Goal: Information Seeking & Learning: Learn about a topic

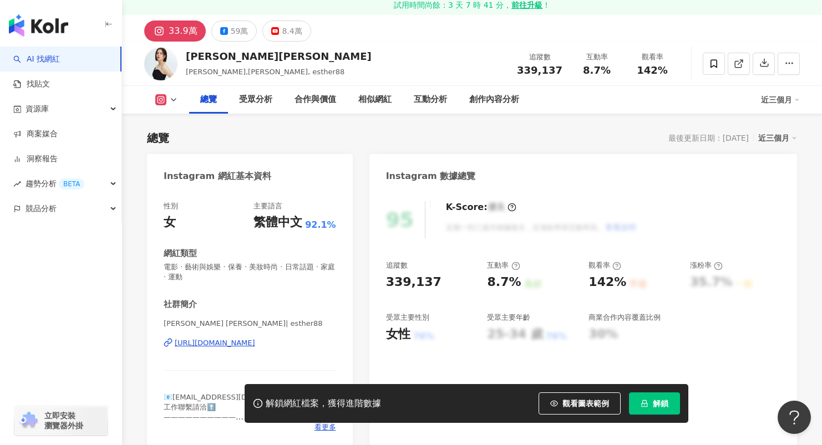
scroll to position [91, 0]
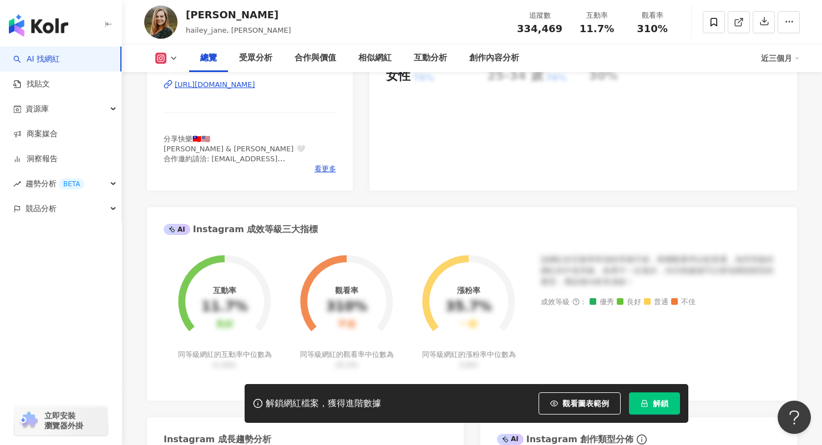
scroll to position [53, 0]
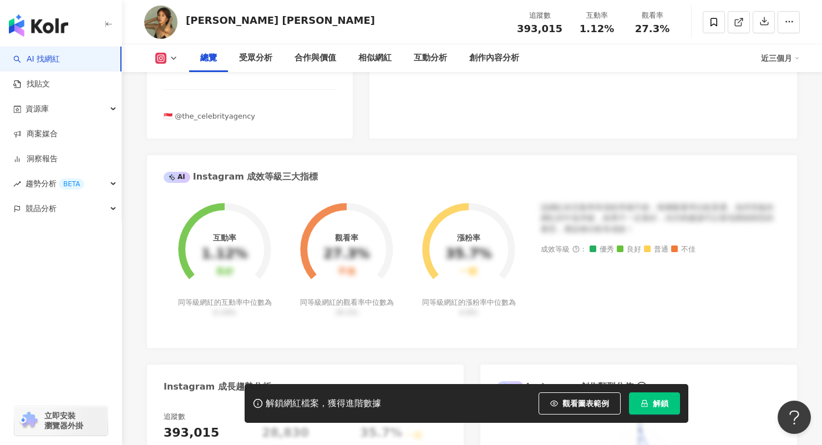
scroll to position [17, 0]
